Goal: Register for event/course

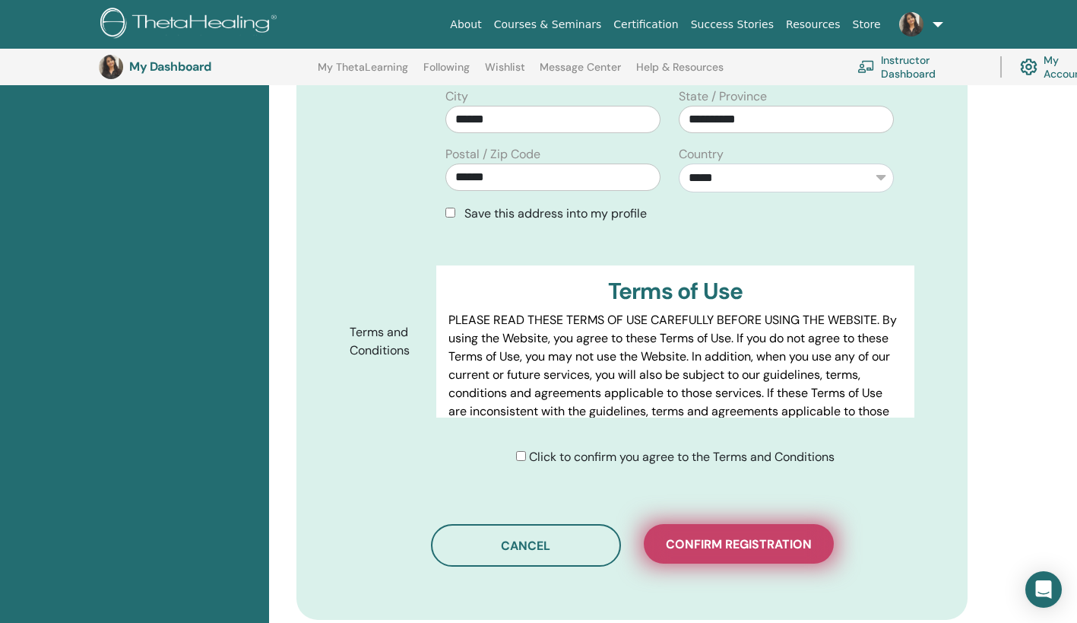
scroll to position [623, 0]
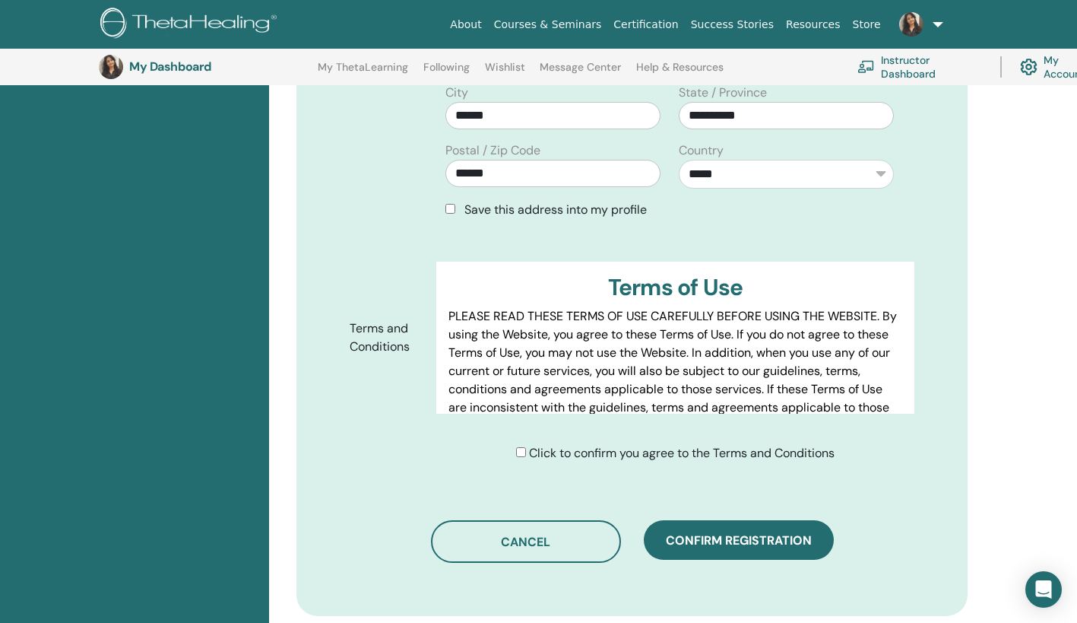
click at [449, 201] on div "Save this address into my profile" at bounding box center [670, 210] width 449 height 18
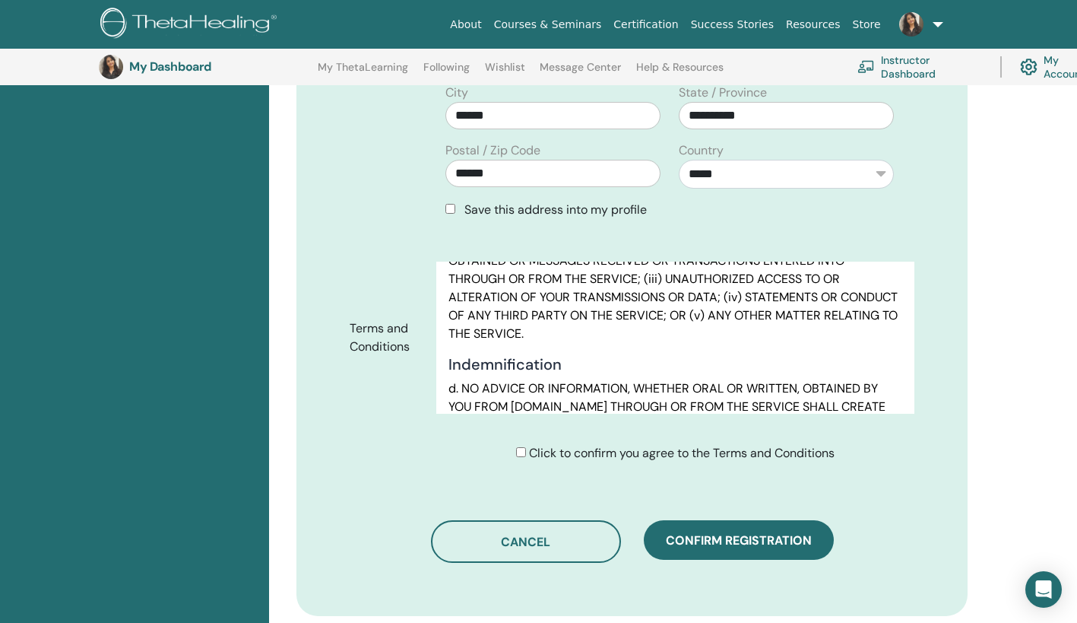
scroll to position [8196, 0]
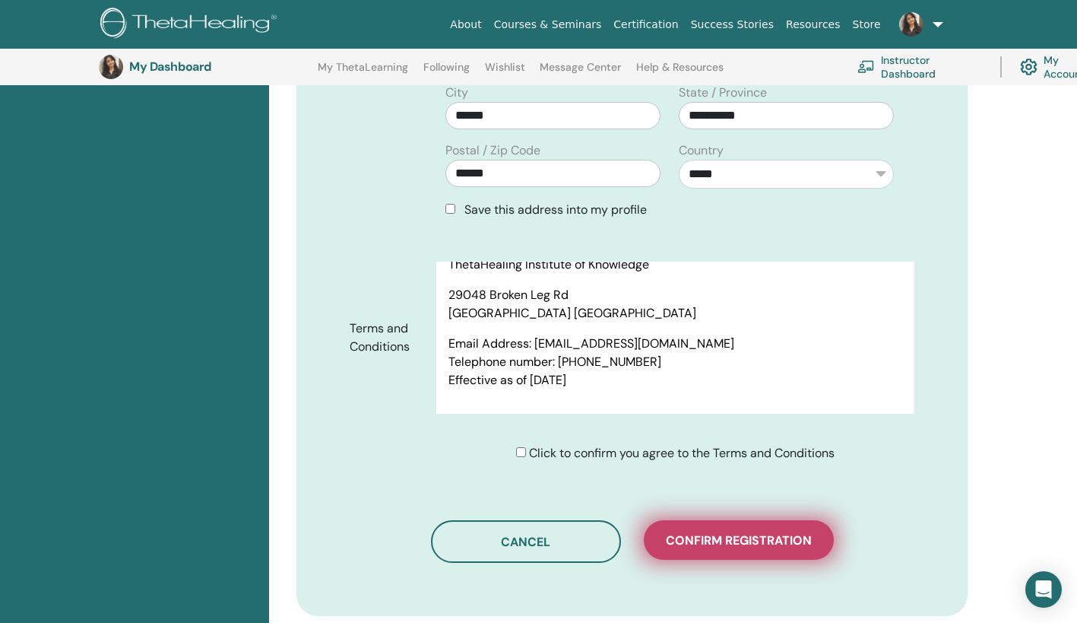
click at [785, 526] on button "Confirm registration" at bounding box center [739, 540] width 190 height 40
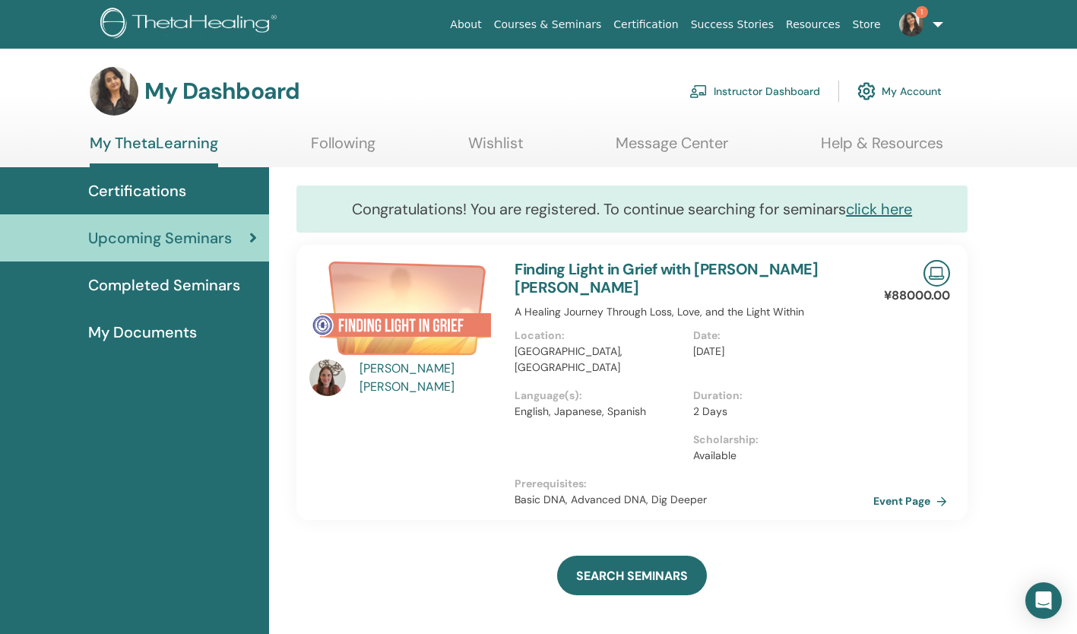
click at [922, 490] on link "Event Page" at bounding box center [914, 501] width 80 height 23
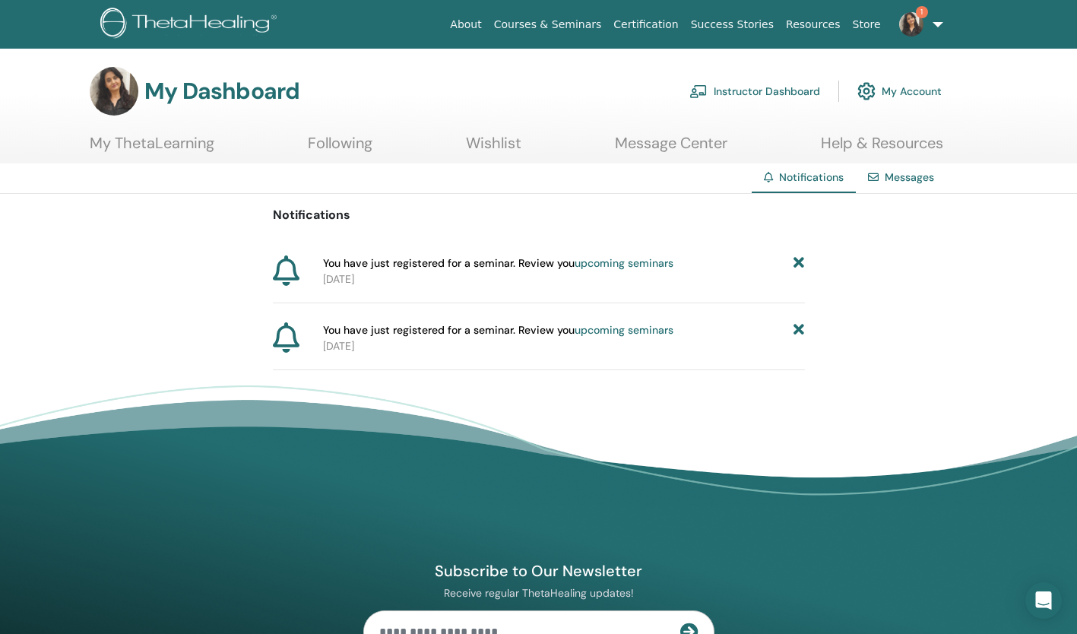
click at [612, 261] on link "upcoming seminars" at bounding box center [624, 263] width 99 height 14
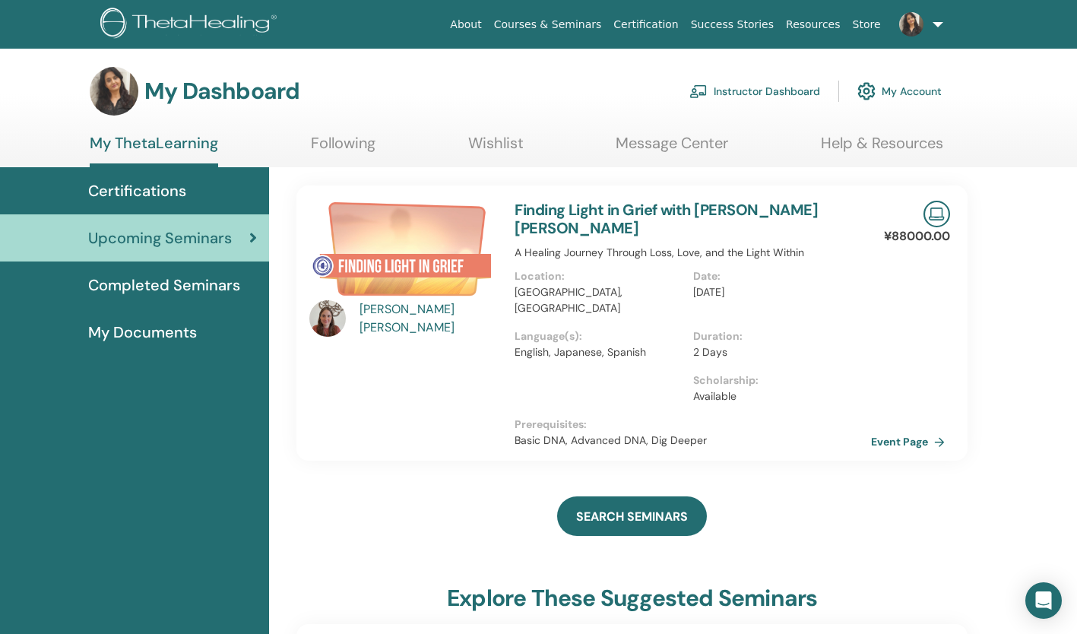
click at [431, 243] on img at bounding box center [402, 253] width 187 height 104
click at [908, 430] on link "Event Page" at bounding box center [914, 441] width 80 height 23
